Goal: Task Accomplishment & Management: Manage account settings

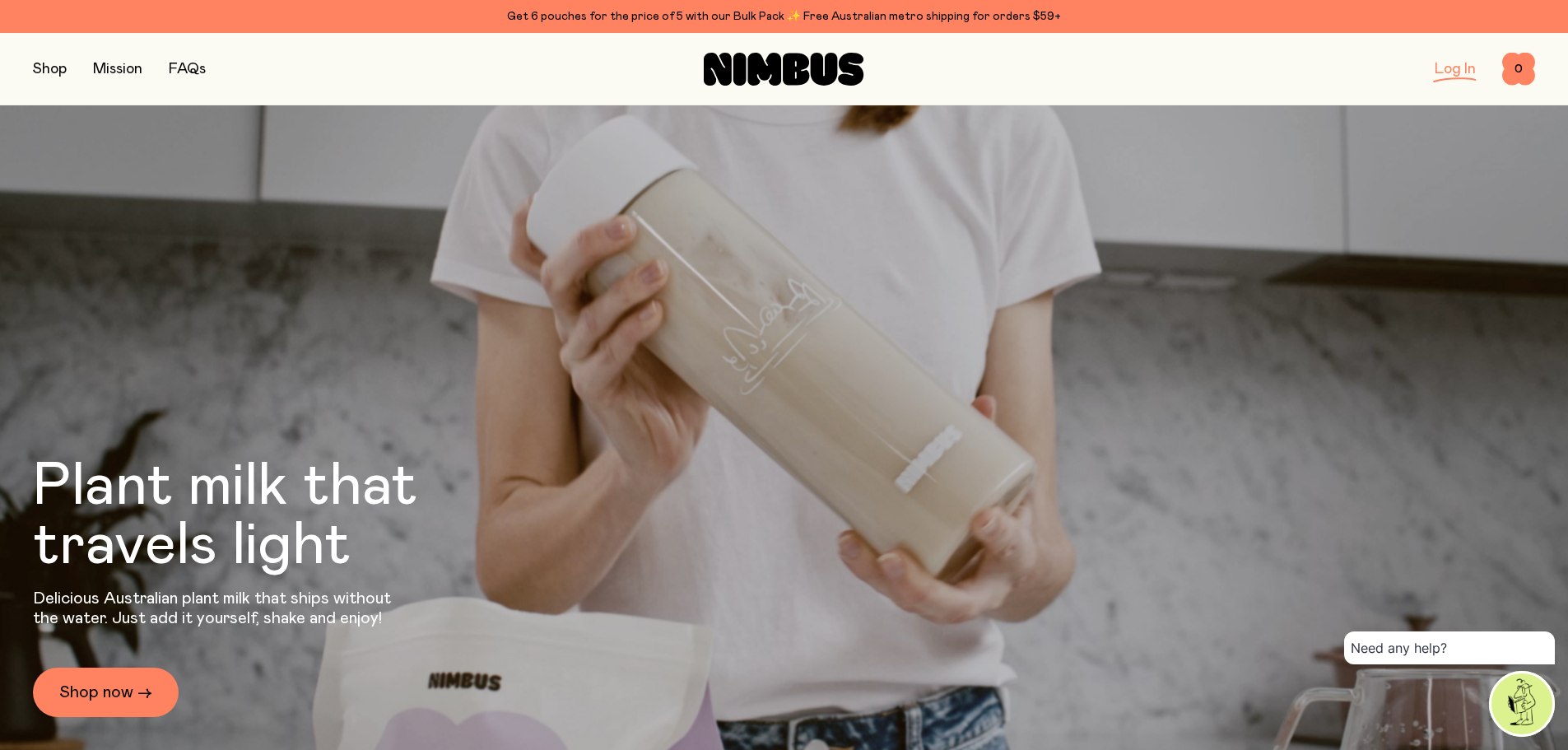
click at [1455, 69] on link "Log In" at bounding box center [1455, 69] width 41 height 15
click at [1454, 74] on link "Log In" at bounding box center [1455, 69] width 41 height 15
click at [1456, 73] on link "Log In" at bounding box center [1455, 69] width 41 height 15
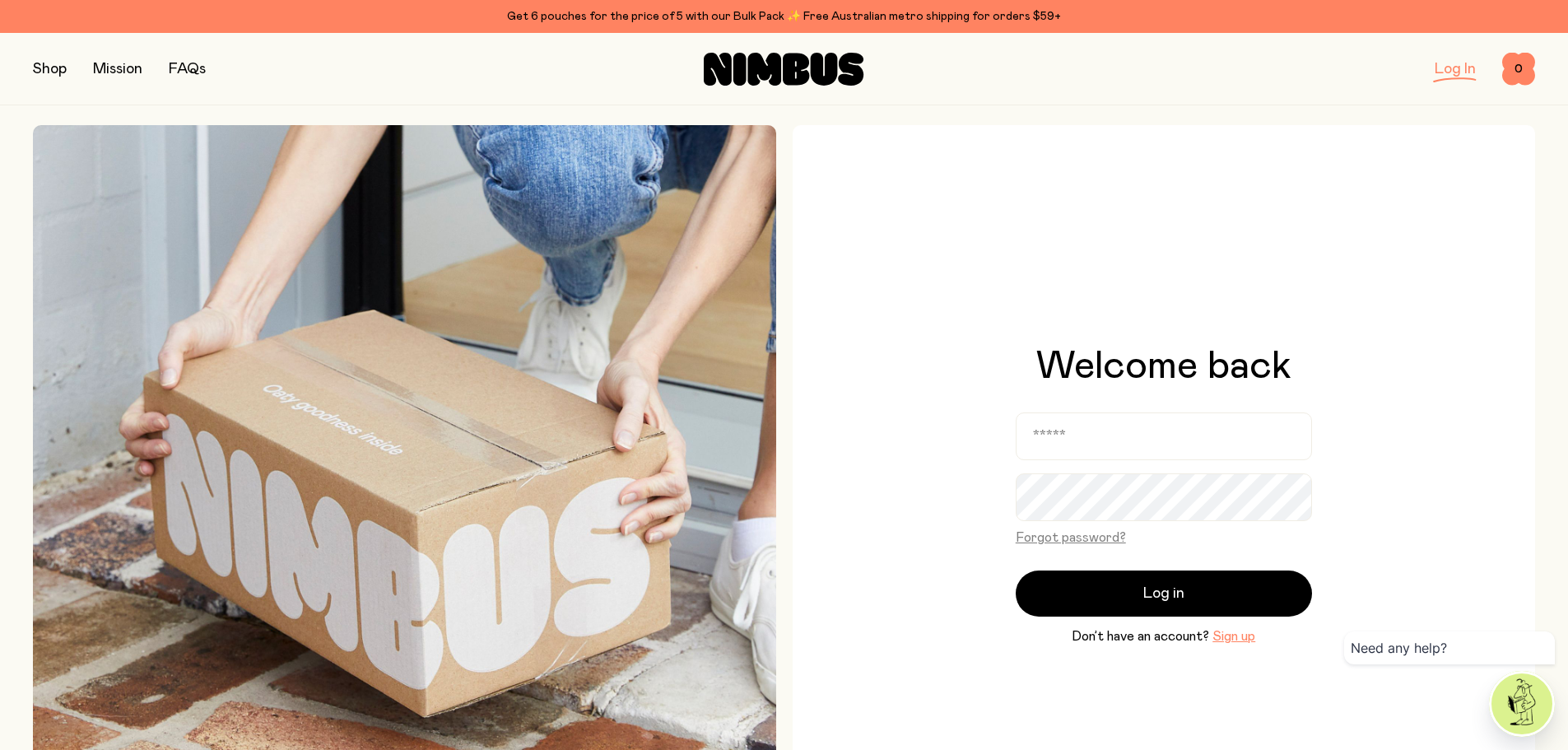
type input "**********"
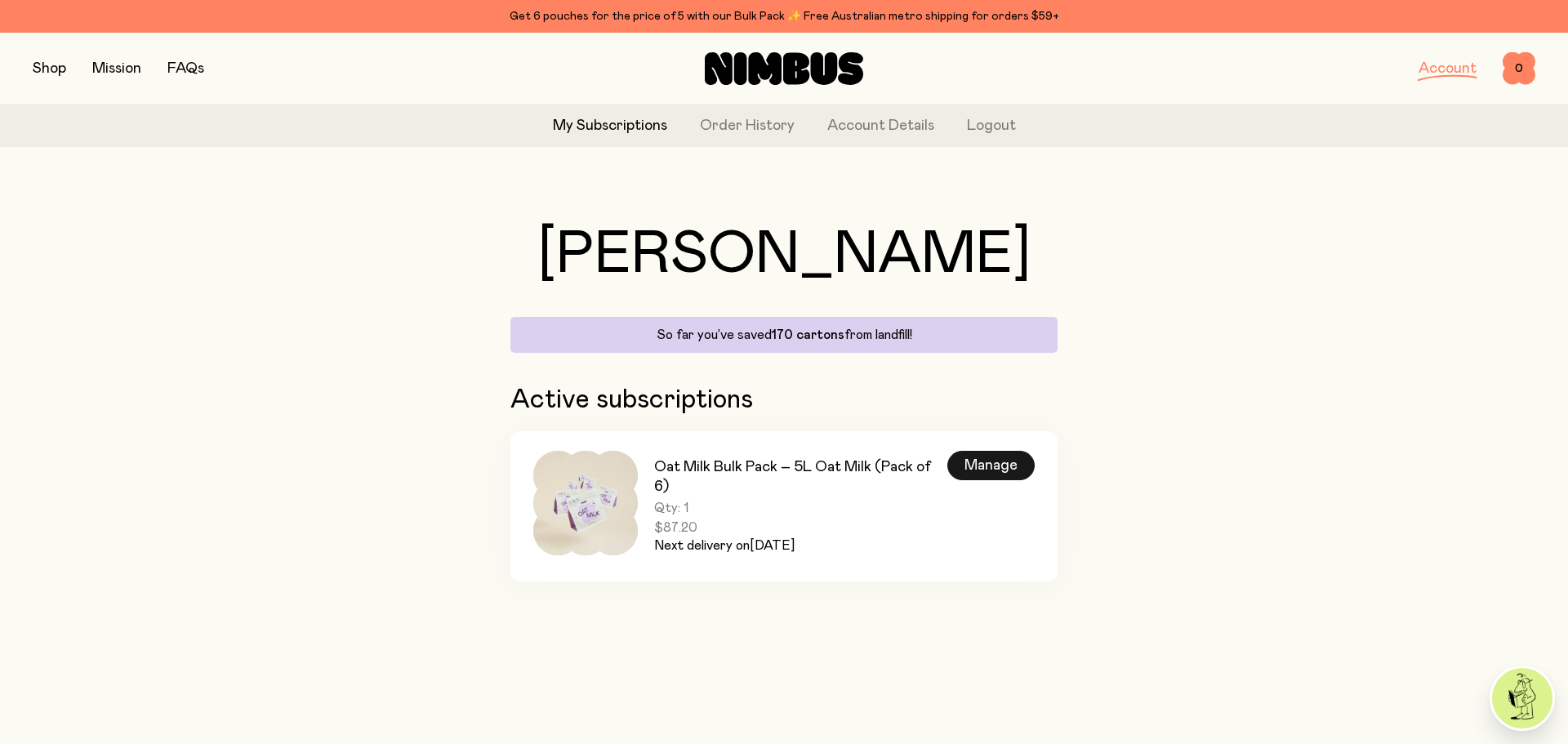
click at [986, 463] on div "Manage" at bounding box center [991, 465] width 88 height 29
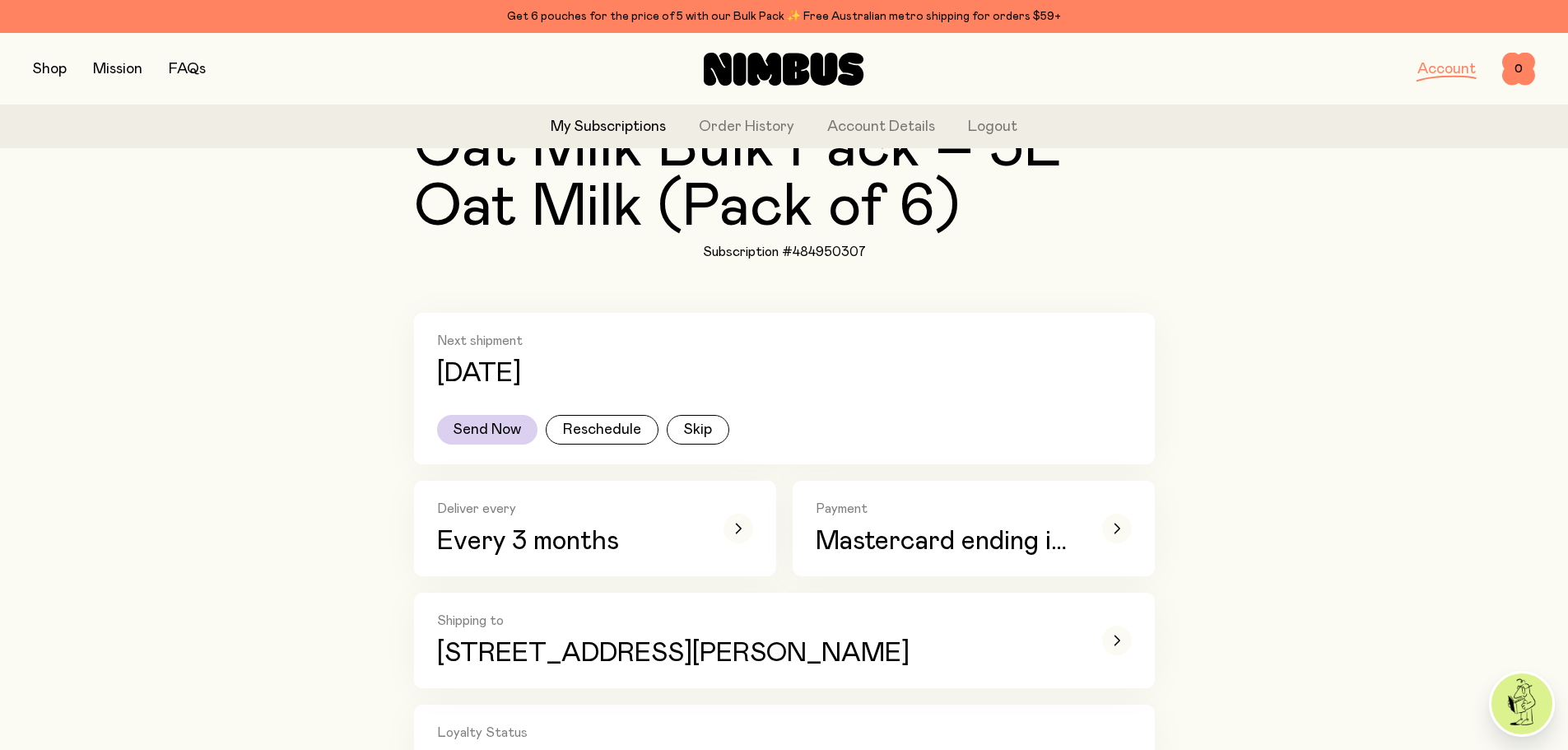
scroll to position [247, 0]
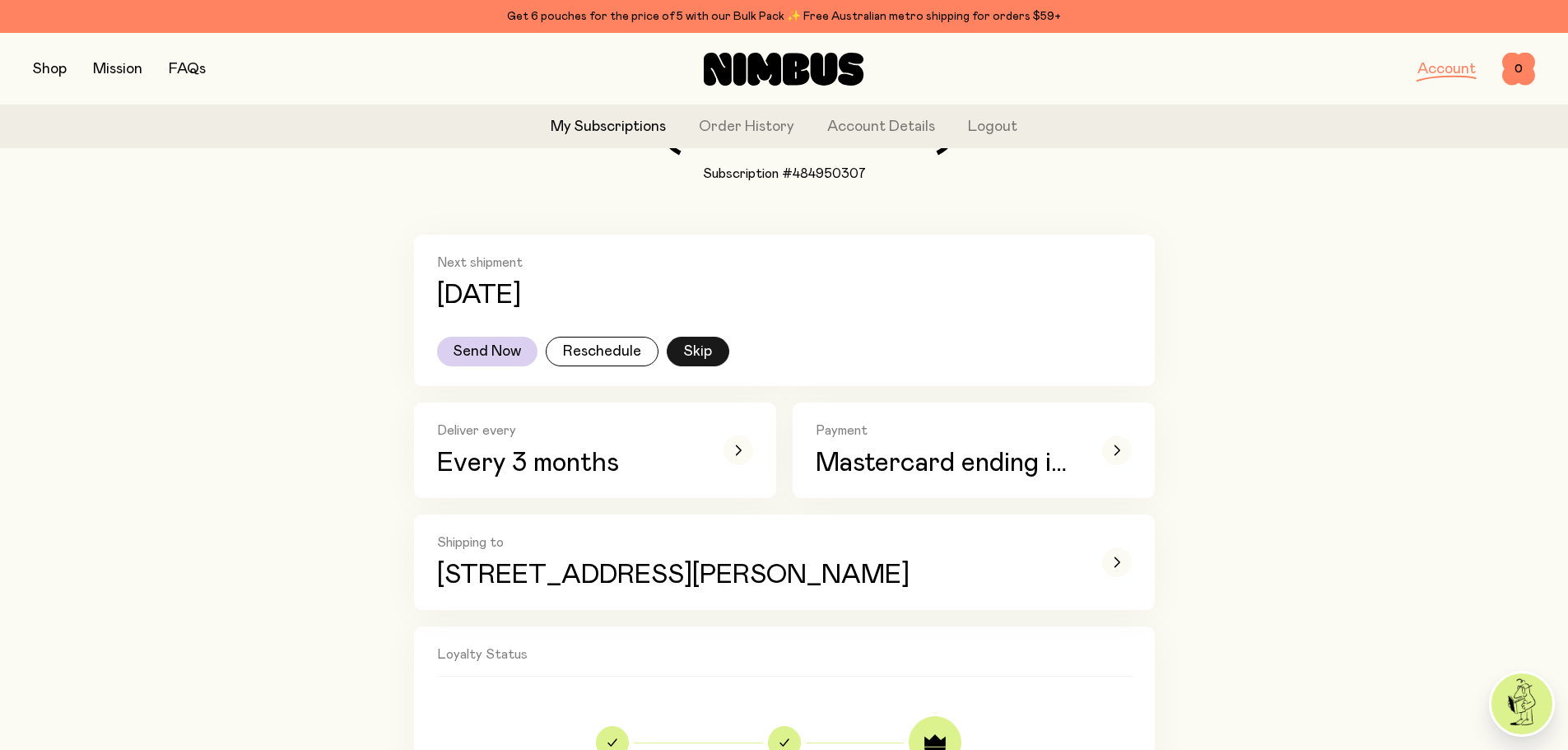
click at [695, 353] on button "Skip" at bounding box center [698, 351] width 63 height 29
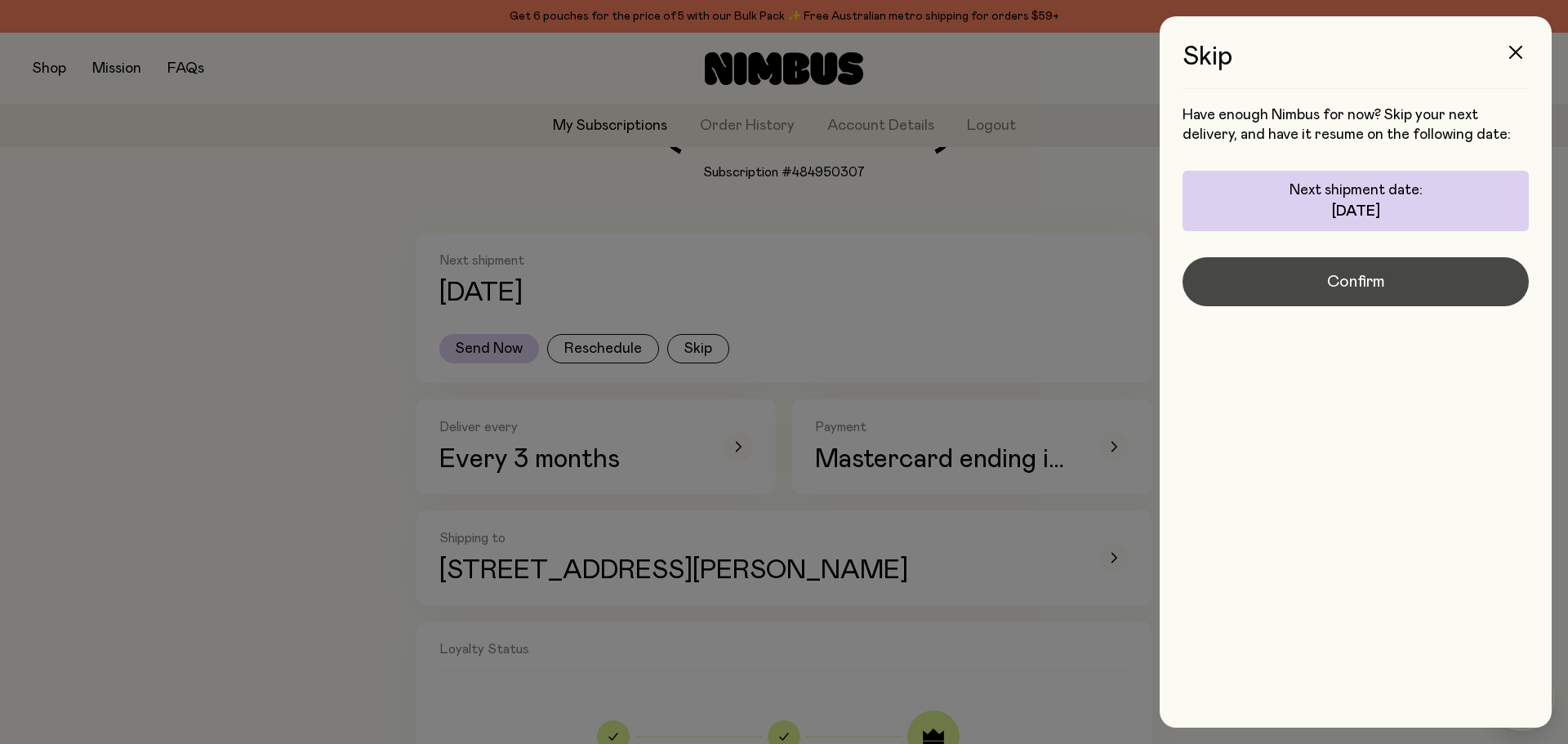
click at [1364, 285] on span "Confirm" at bounding box center [1356, 282] width 58 height 23
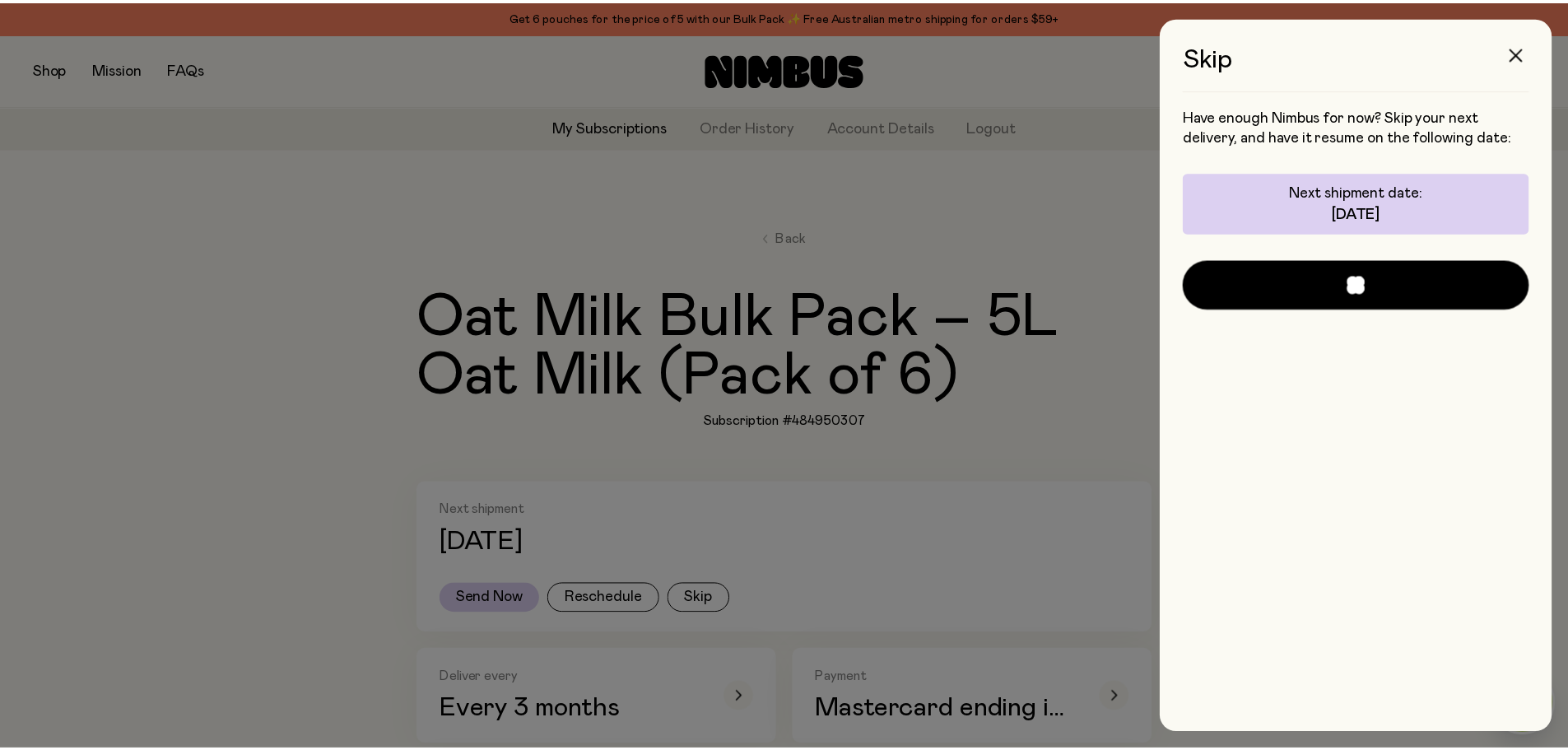
scroll to position [247, 0]
